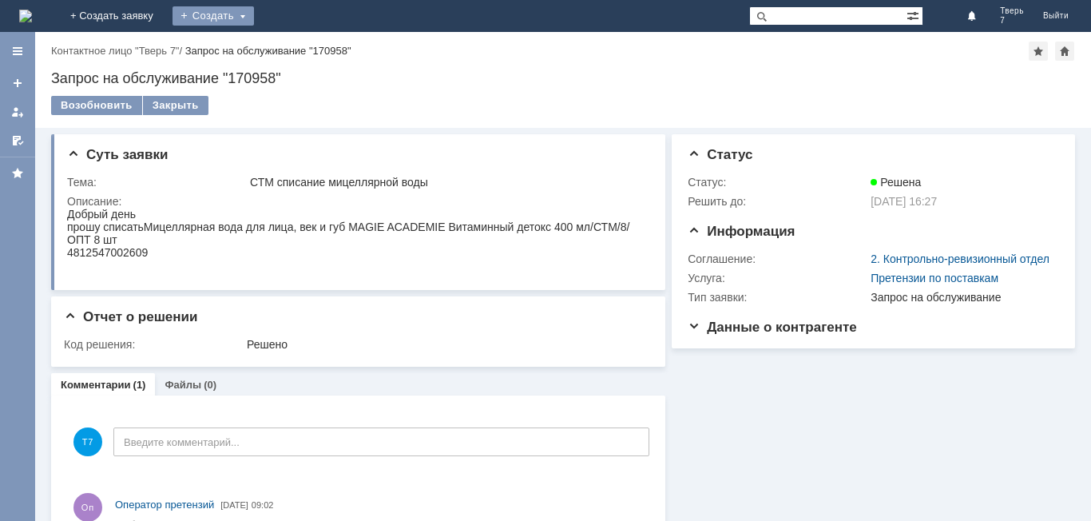
click at [254, 12] on div "Создать" at bounding box center [212, 15] width 81 height 19
click at [297, 46] on link "Заявка" at bounding box center [236, 47] width 121 height 19
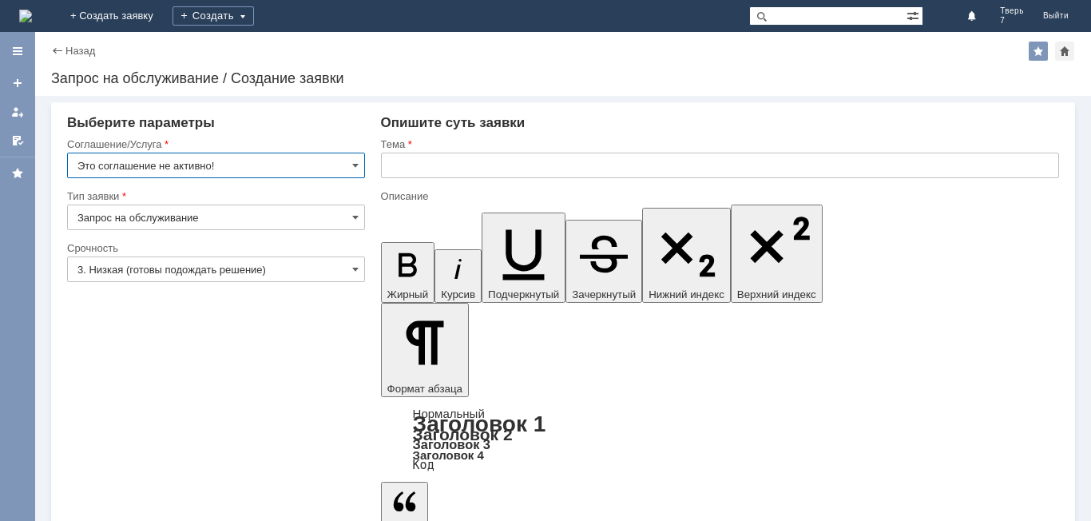
click at [232, 162] on input "Это соглашение не активно!" at bounding box center [216, 166] width 298 height 26
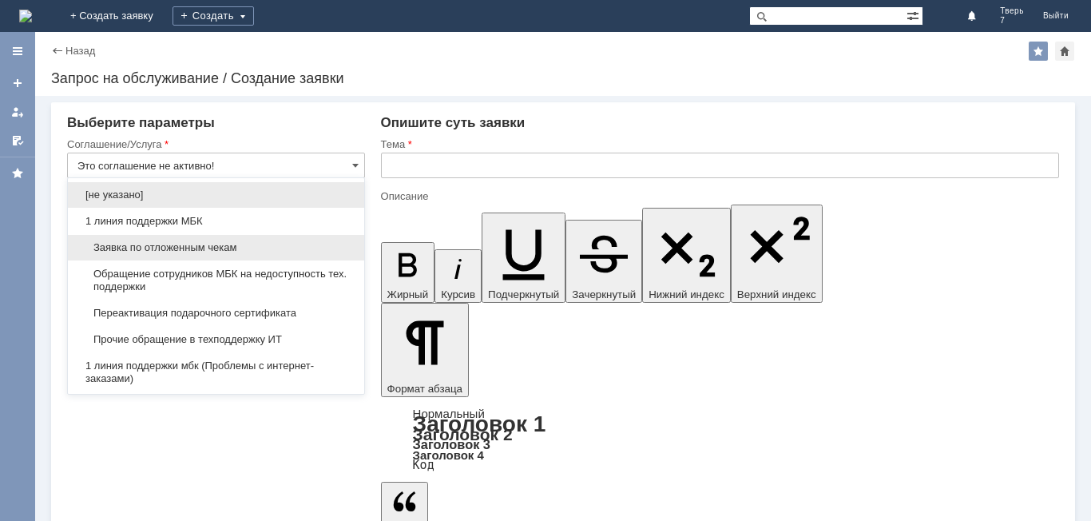
click at [176, 246] on span "Заявка по отложенным чекам" at bounding box center [215, 247] width 277 height 13
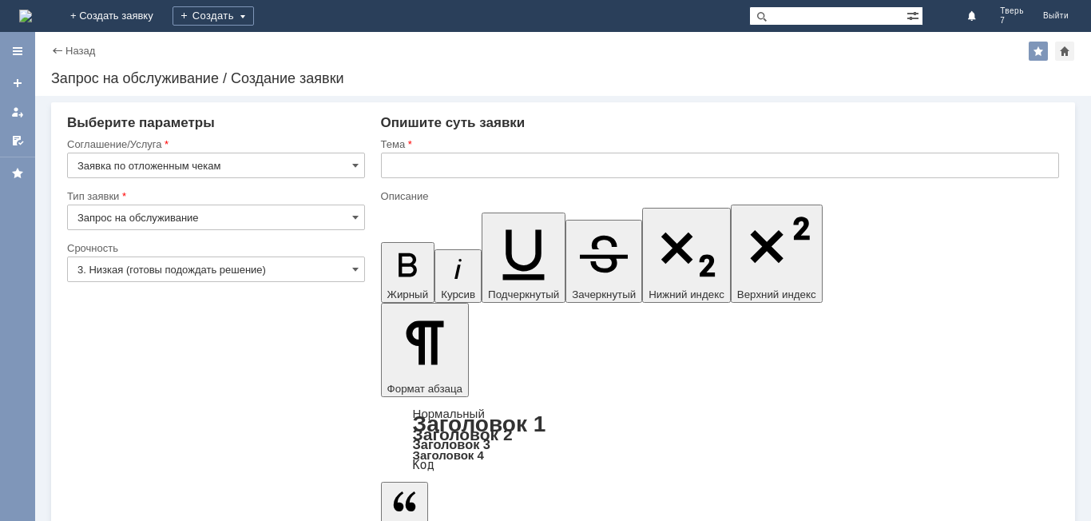
type input "Заявка по отложенным чекам"
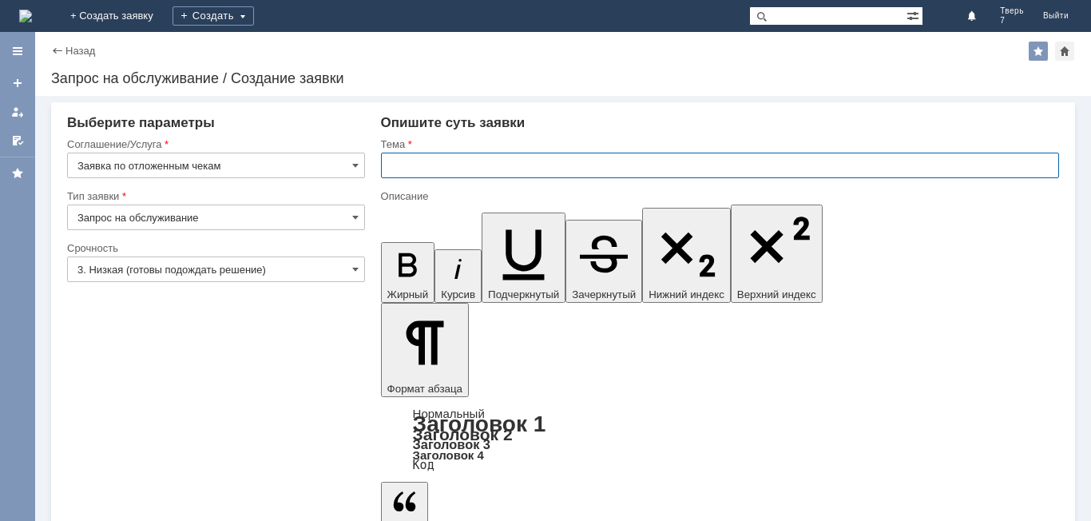
click at [404, 167] on input "text" at bounding box center [720, 166] width 678 height 26
type input "оч.удалить"
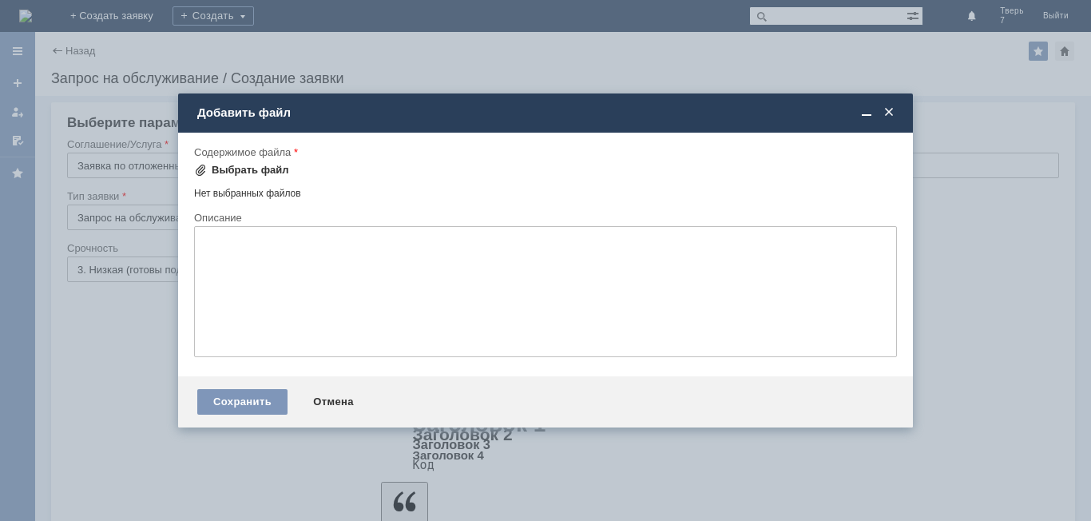
click at [248, 170] on div "Выбрать файл" at bounding box center [250, 170] width 77 height 13
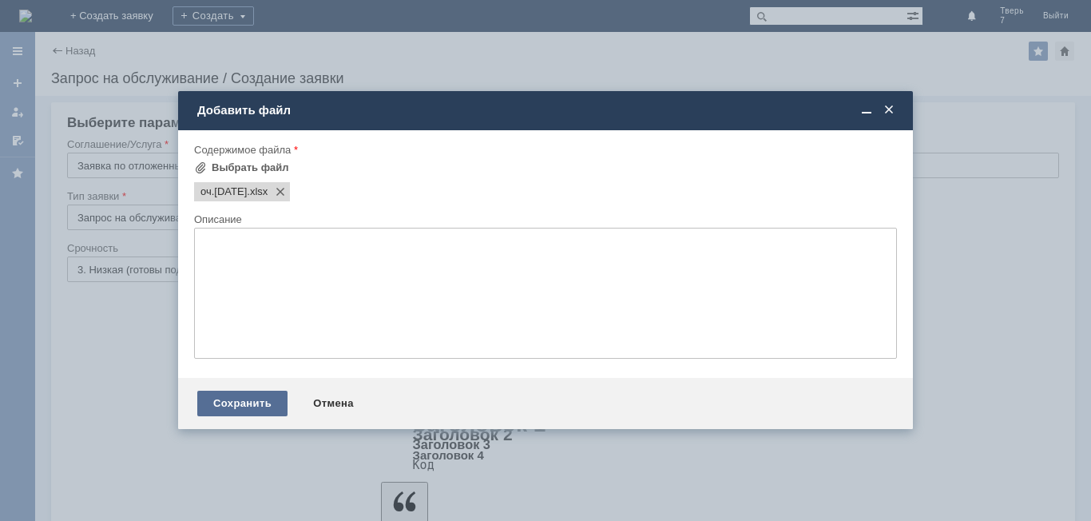
click at [256, 404] on div "Сохранить" at bounding box center [242, 403] width 90 height 26
